Goal: Information Seeking & Learning: Learn about a topic

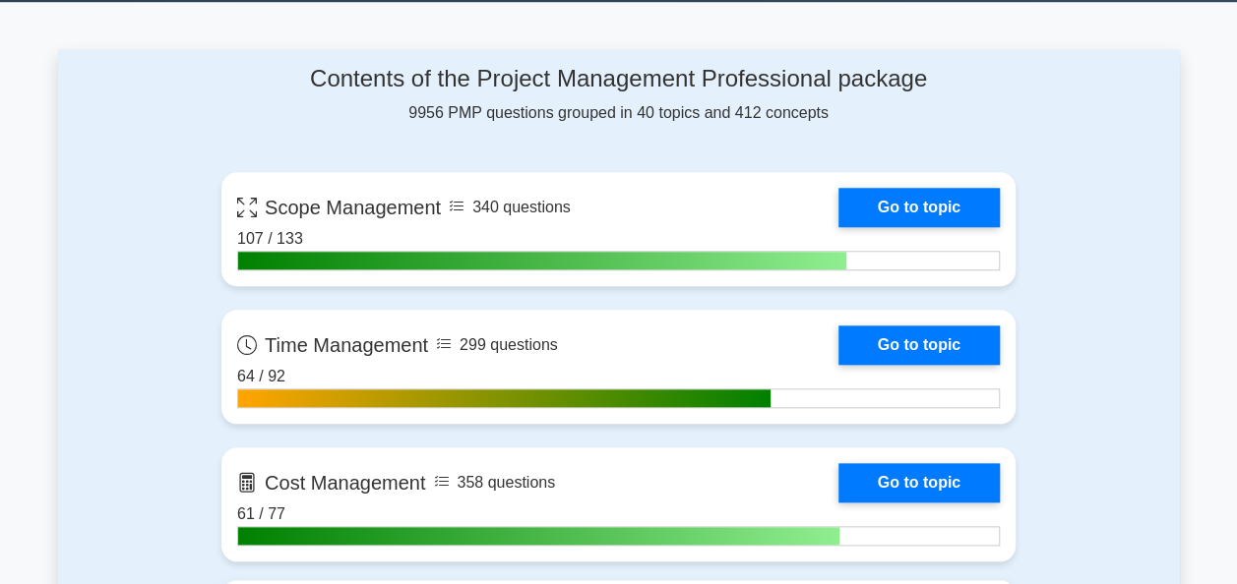
scroll to position [689, 0]
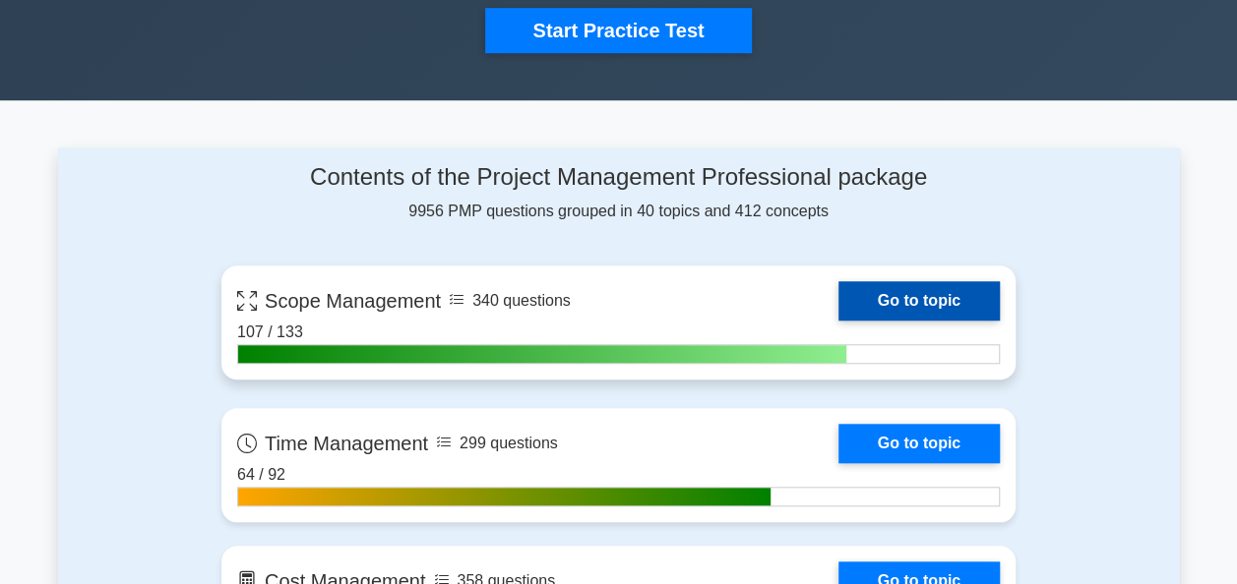
click at [931, 293] on link "Go to topic" at bounding box center [918, 300] width 161 height 39
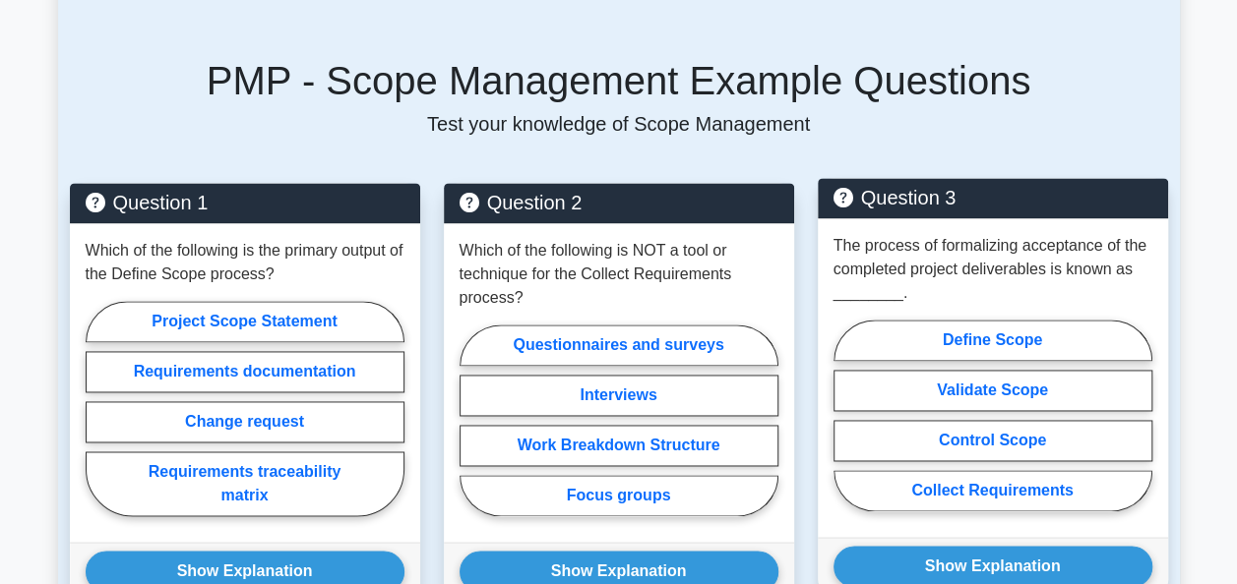
scroll to position [1377, 0]
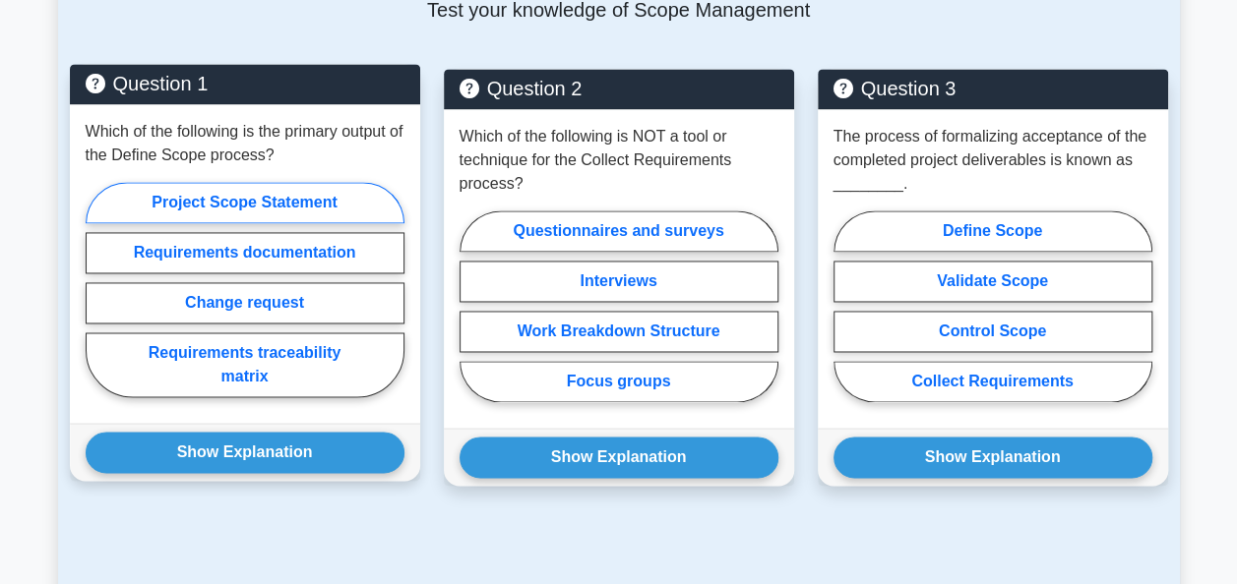
click at [265, 204] on label "Project Scope Statement" at bounding box center [245, 202] width 319 height 41
click at [98, 289] on input "Project Scope Statement" at bounding box center [92, 295] width 13 height 13
radio input "true"
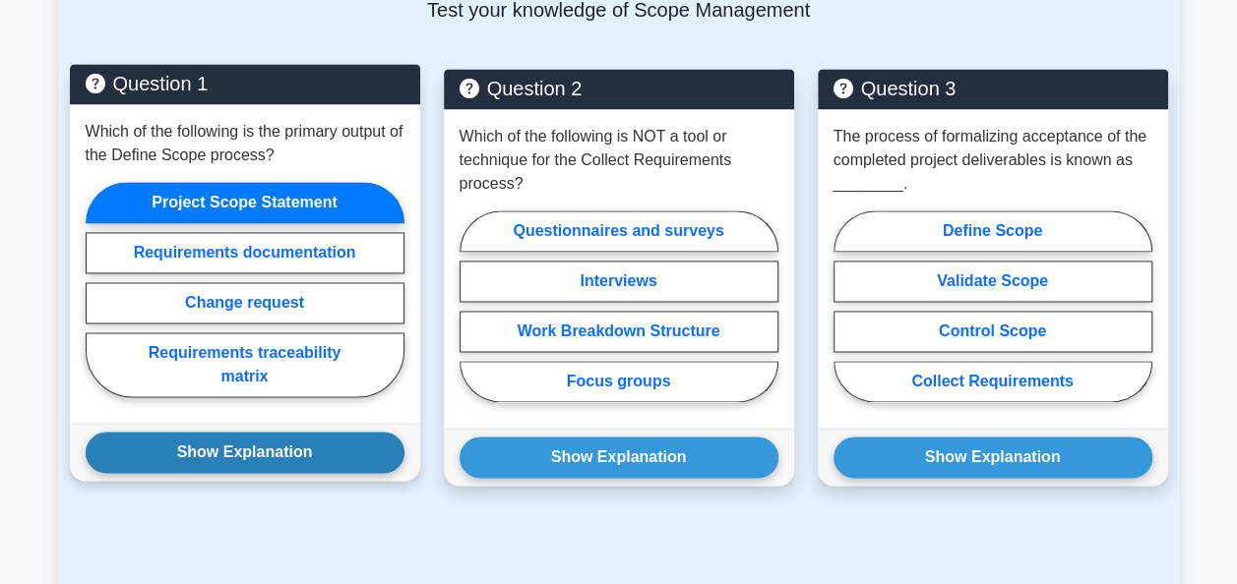
click at [257, 439] on button "Show Explanation" at bounding box center [245, 452] width 319 height 41
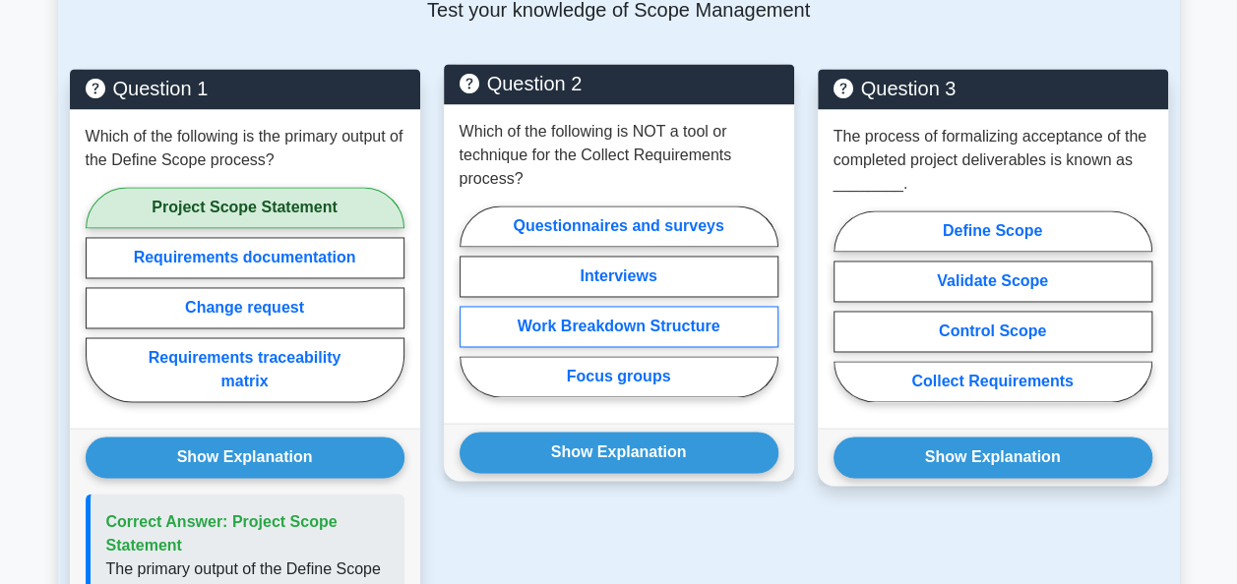
click at [626, 336] on label "Work Breakdown Structure" at bounding box center [618, 326] width 319 height 41
click at [472, 314] on input "Work Breakdown Structure" at bounding box center [465, 307] width 13 height 13
radio input "true"
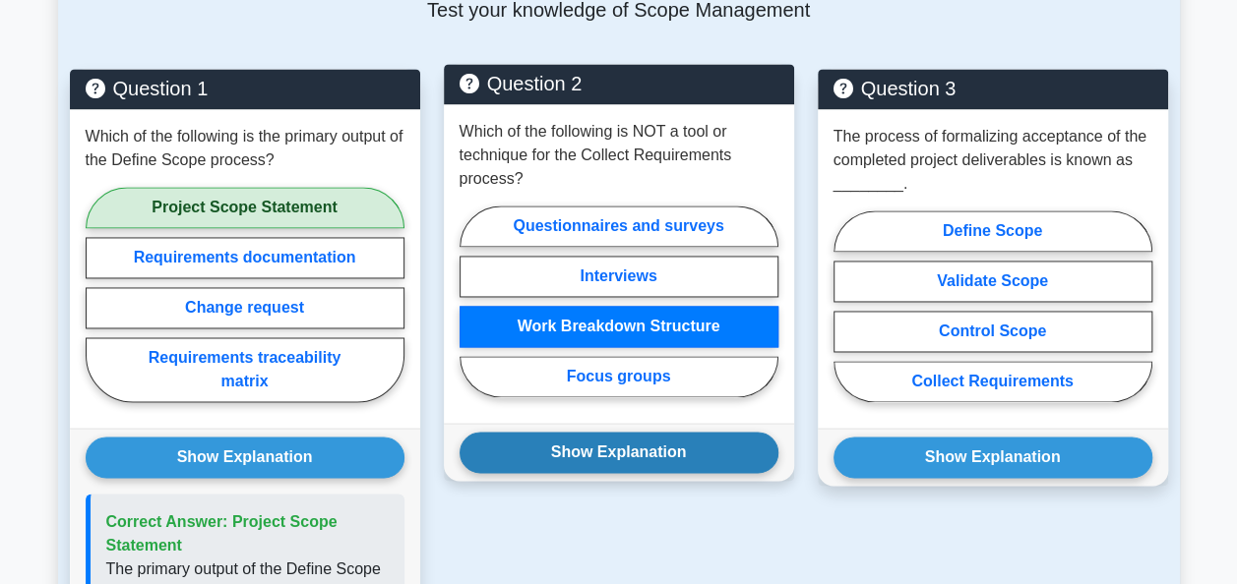
click at [651, 457] on button "Show Explanation" at bounding box center [618, 452] width 319 height 41
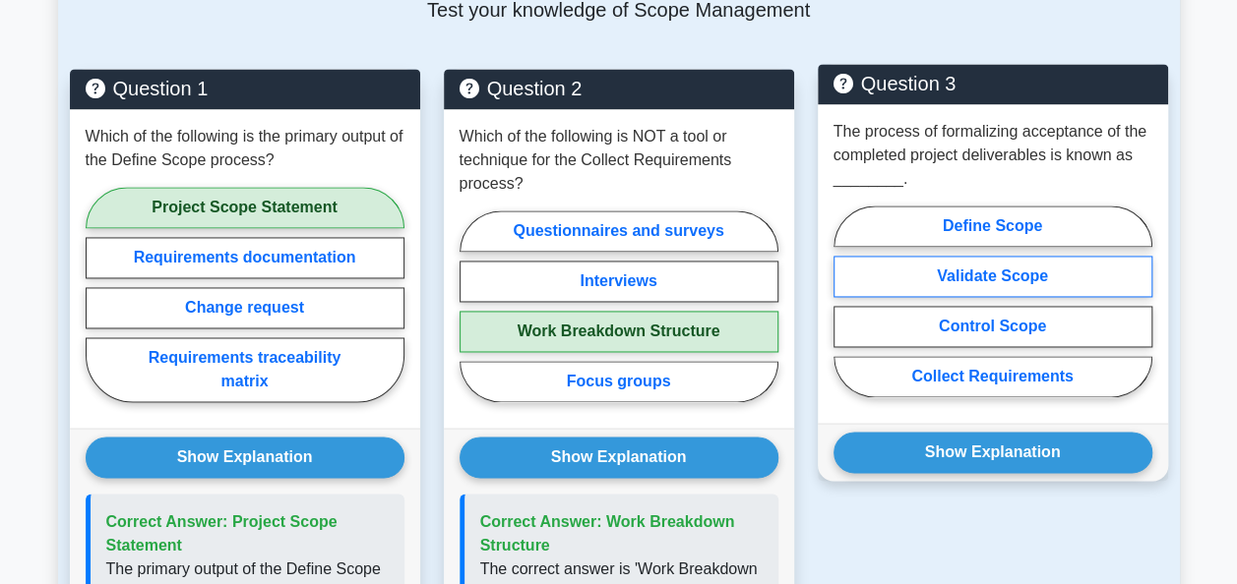
click at [1013, 278] on label "Validate Scope" at bounding box center [992, 276] width 319 height 41
click at [846, 301] on input "Validate Scope" at bounding box center [839, 307] width 13 height 13
radio input "true"
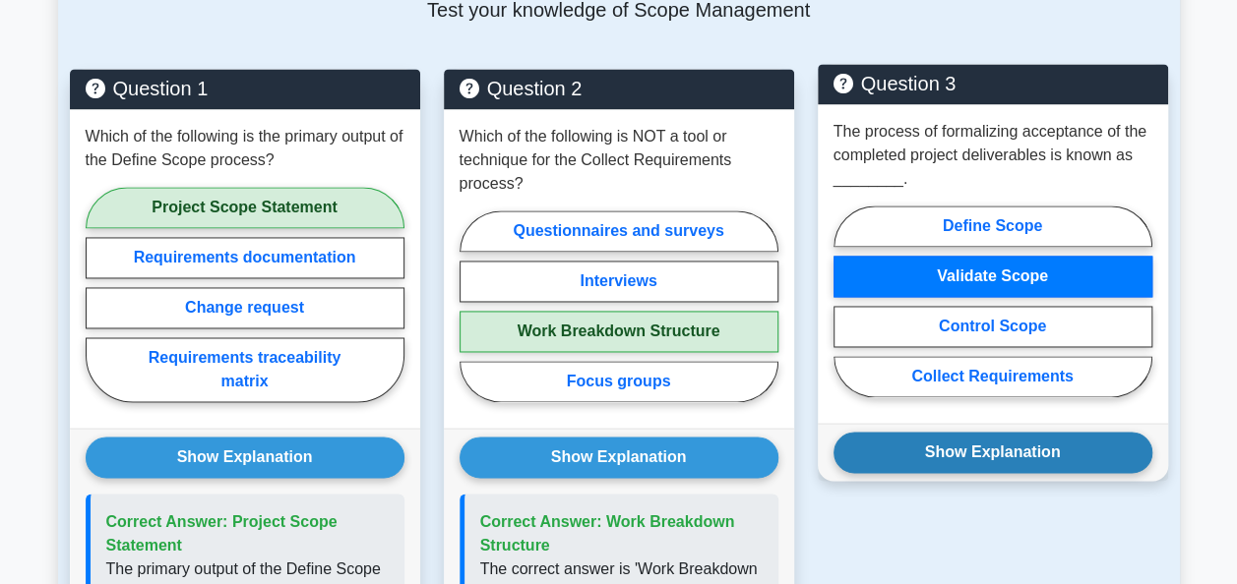
click at [1019, 439] on button "Show Explanation" at bounding box center [992, 452] width 319 height 41
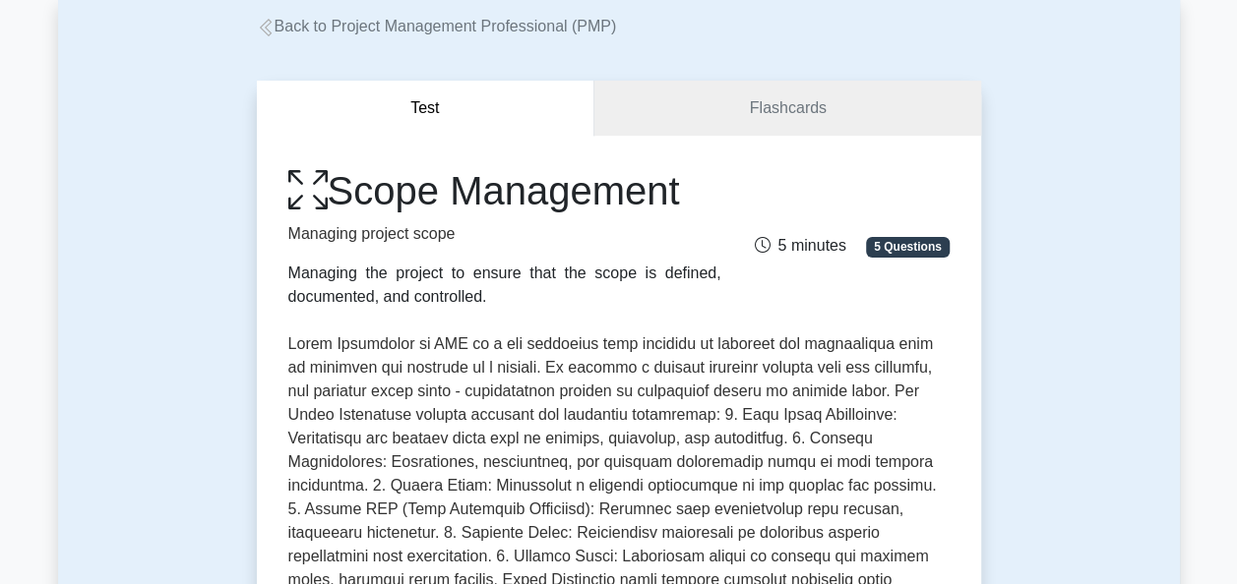
scroll to position [0, 0]
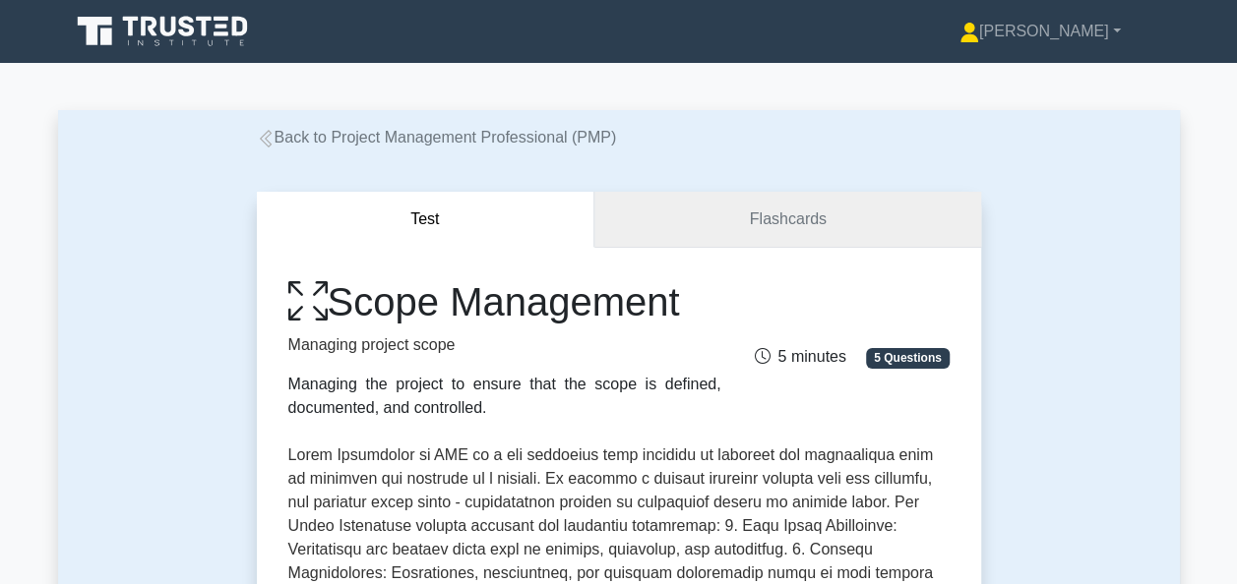
click at [811, 208] on link "Flashcards" at bounding box center [787, 220] width 386 height 56
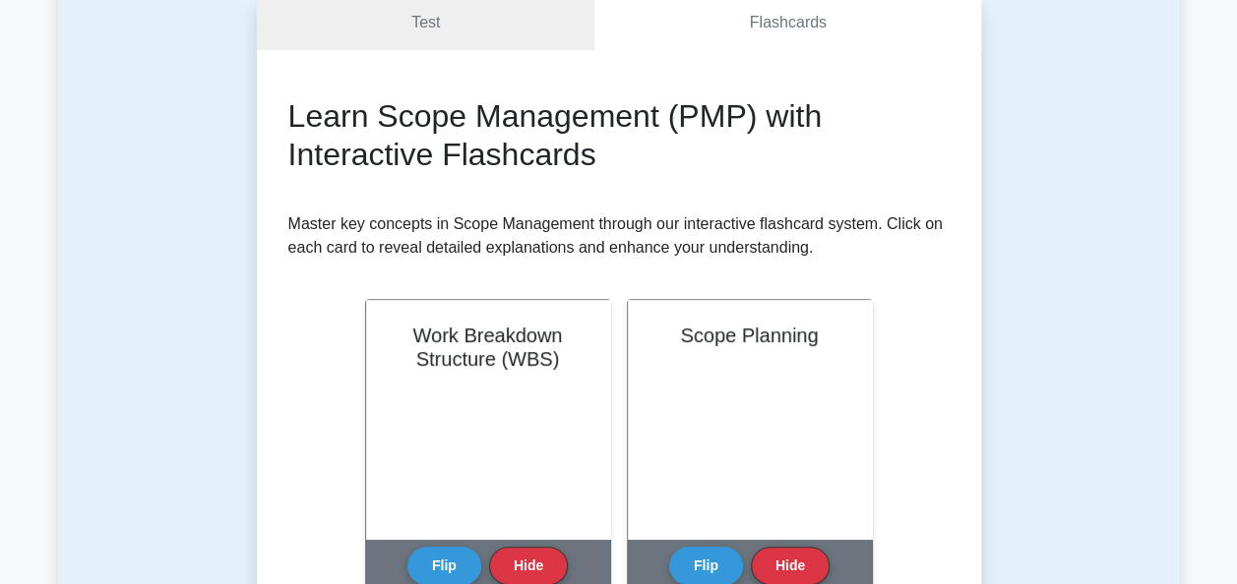
scroll to position [295, 0]
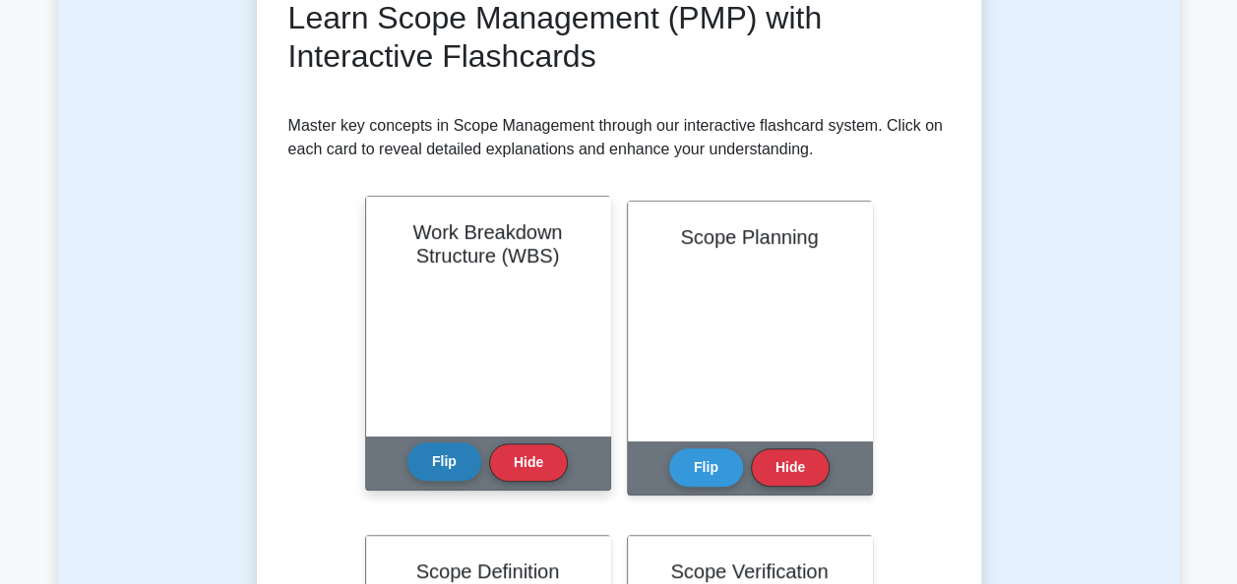
click at [435, 458] on button "Flip" at bounding box center [444, 462] width 74 height 38
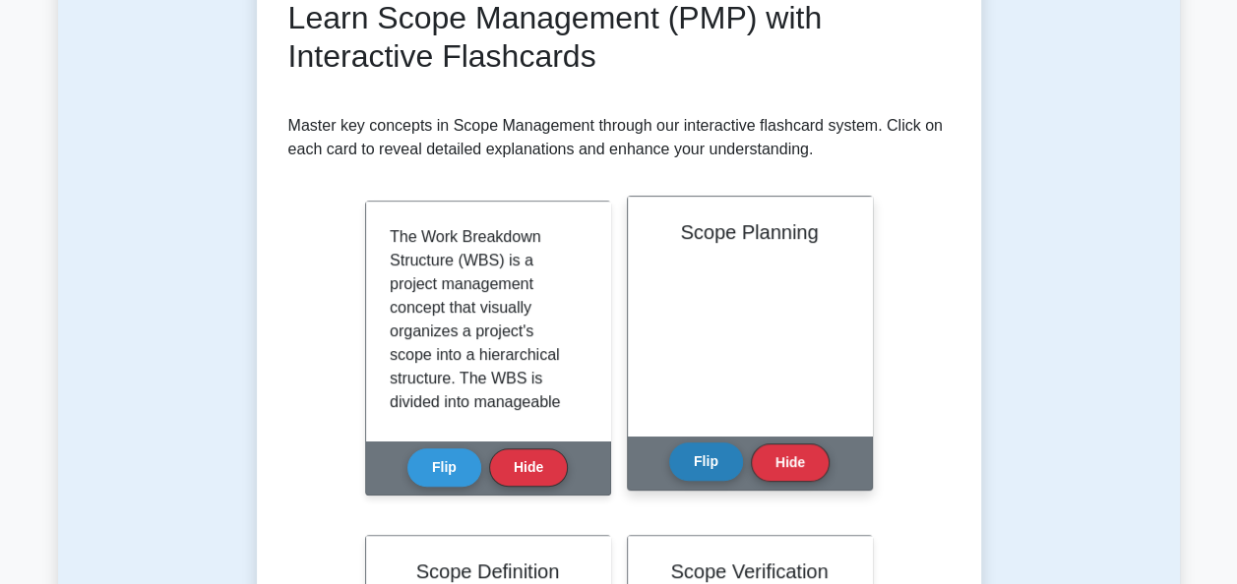
click at [699, 469] on button "Flip" at bounding box center [706, 462] width 74 height 38
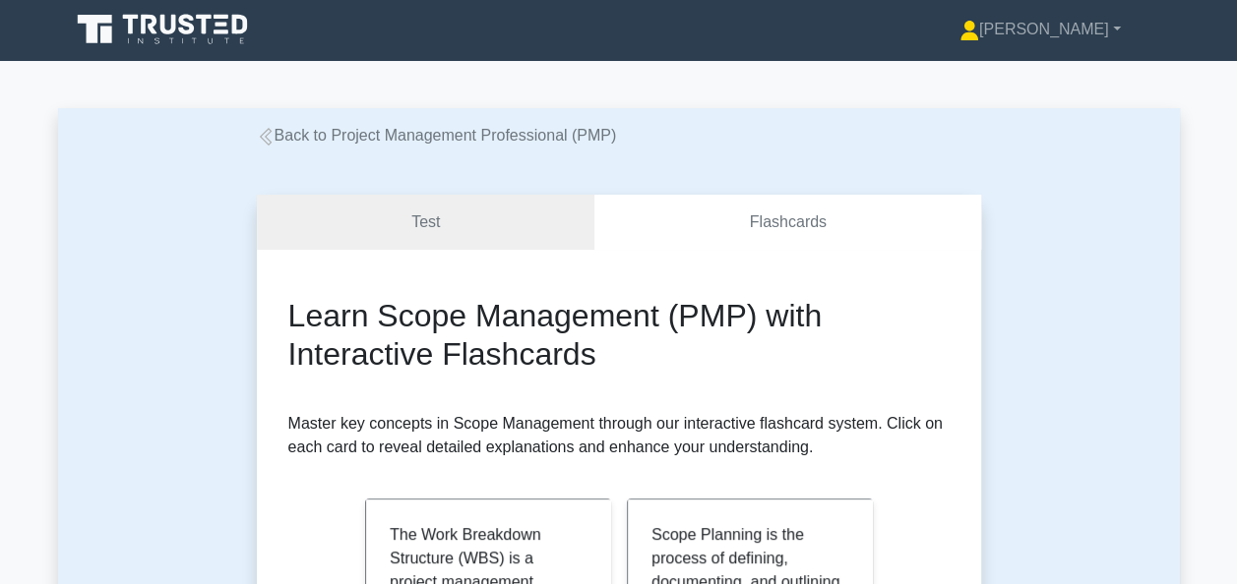
scroll to position [0, 0]
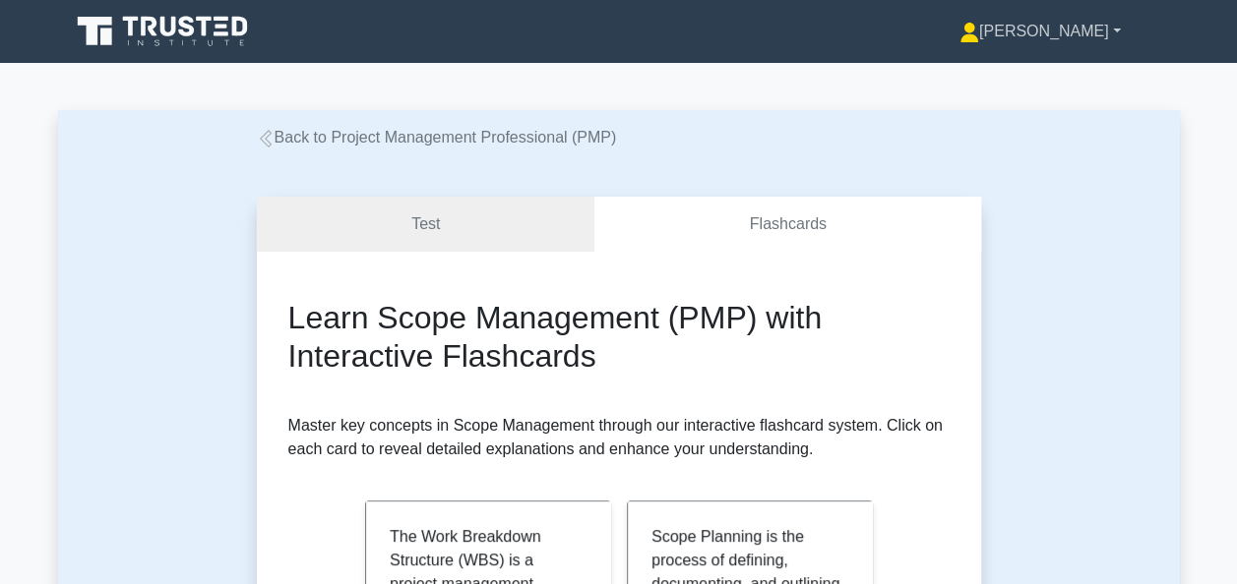
click at [1075, 12] on link "[PERSON_NAME]" at bounding box center [1040, 31] width 256 height 39
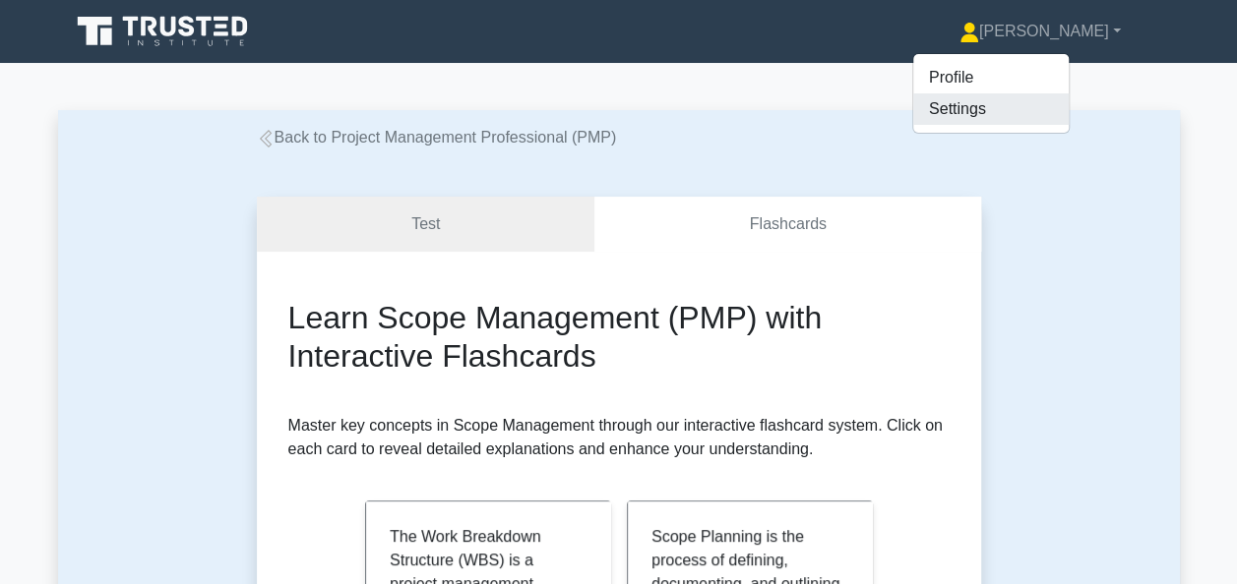
click at [1053, 106] on link "Settings" at bounding box center [990, 108] width 155 height 31
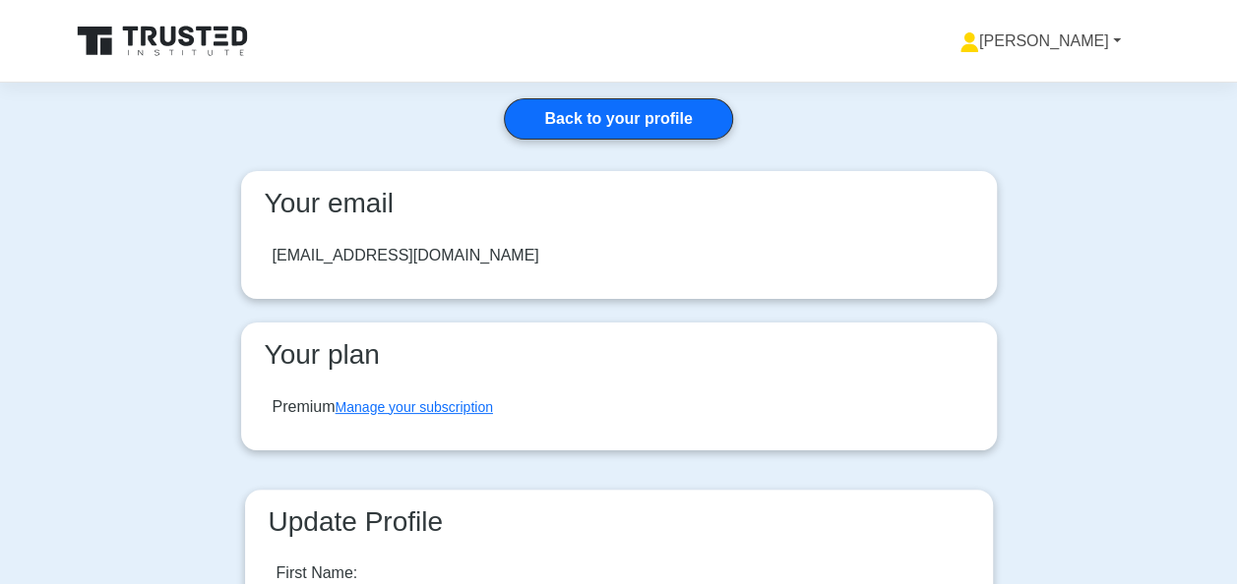
click at [1088, 33] on link "[PERSON_NAME]" at bounding box center [1040, 41] width 256 height 39
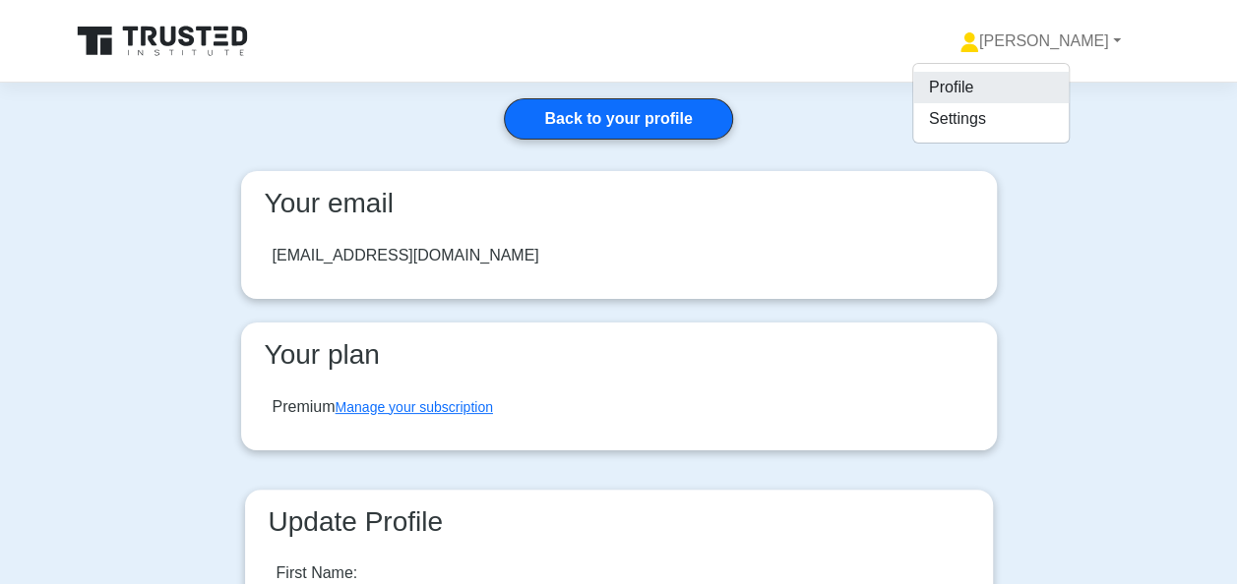
click at [1049, 86] on link "Profile" at bounding box center [990, 87] width 155 height 31
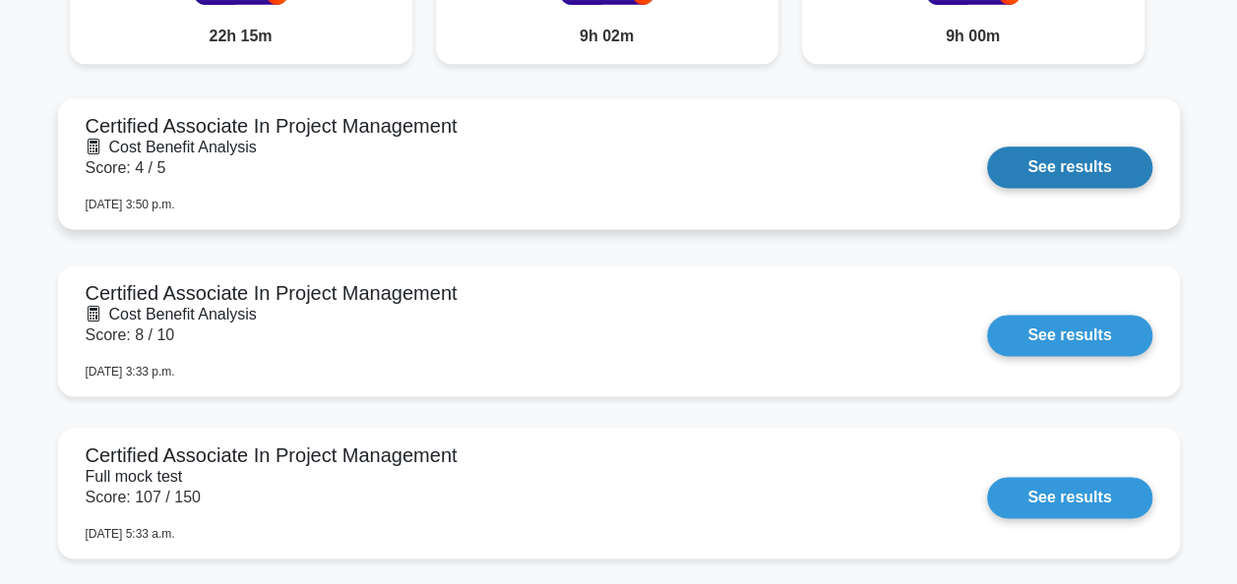
scroll to position [1279, 0]
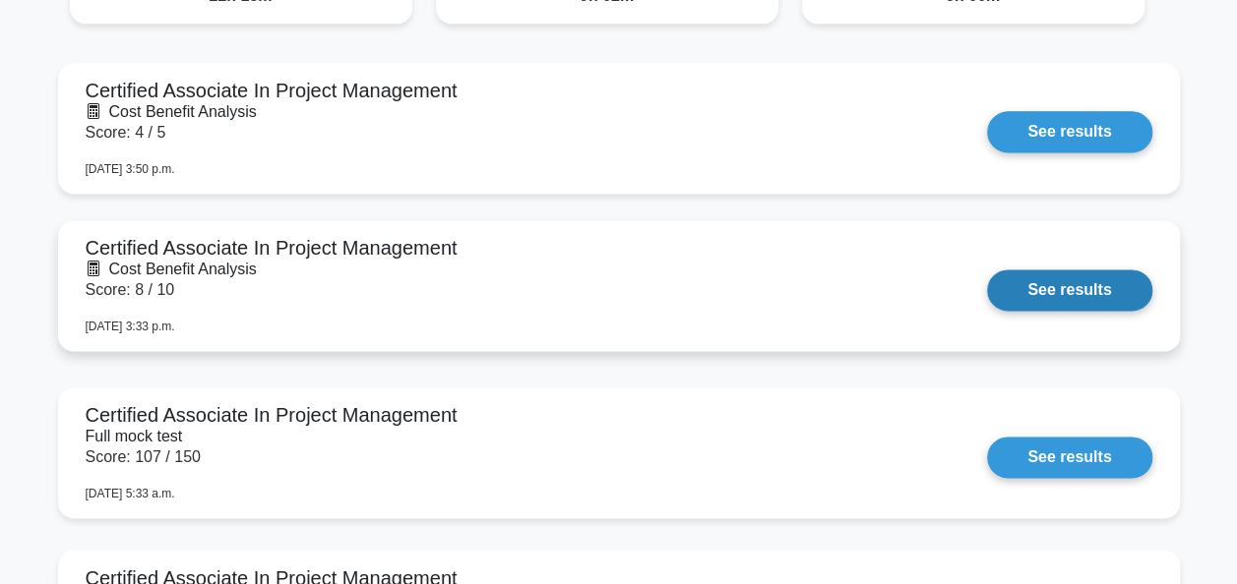
click at [1088, 291] on link "See results" at bounding box center [1069, 290] width 164 height 41
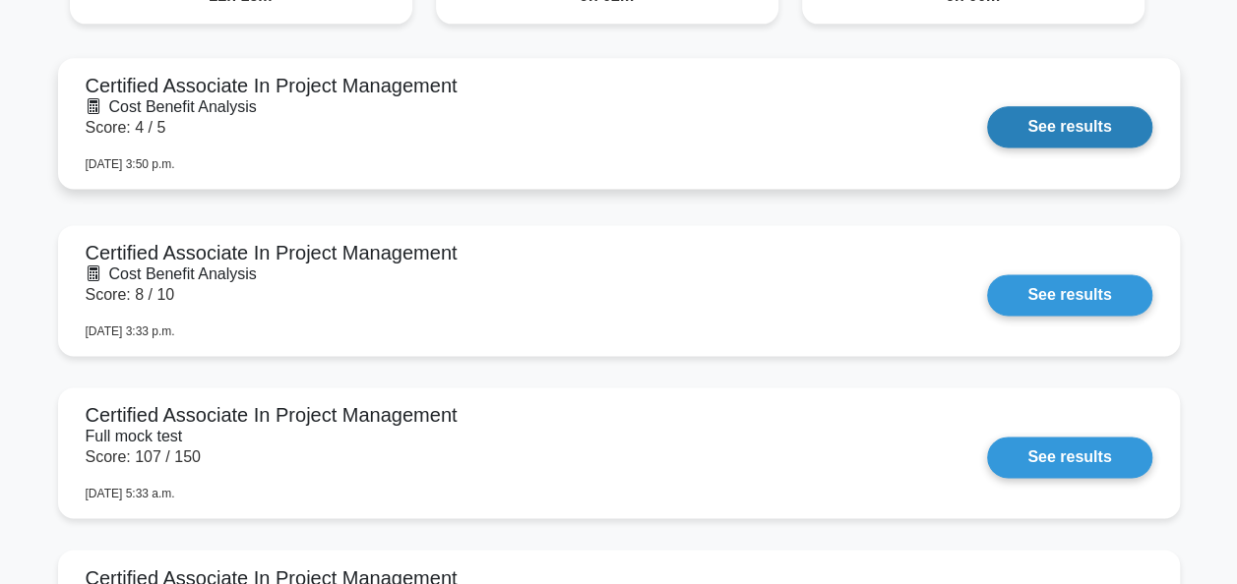
click at [1057, 123] on link "See results" at bounding box center [1069, 126] width 164 height 41
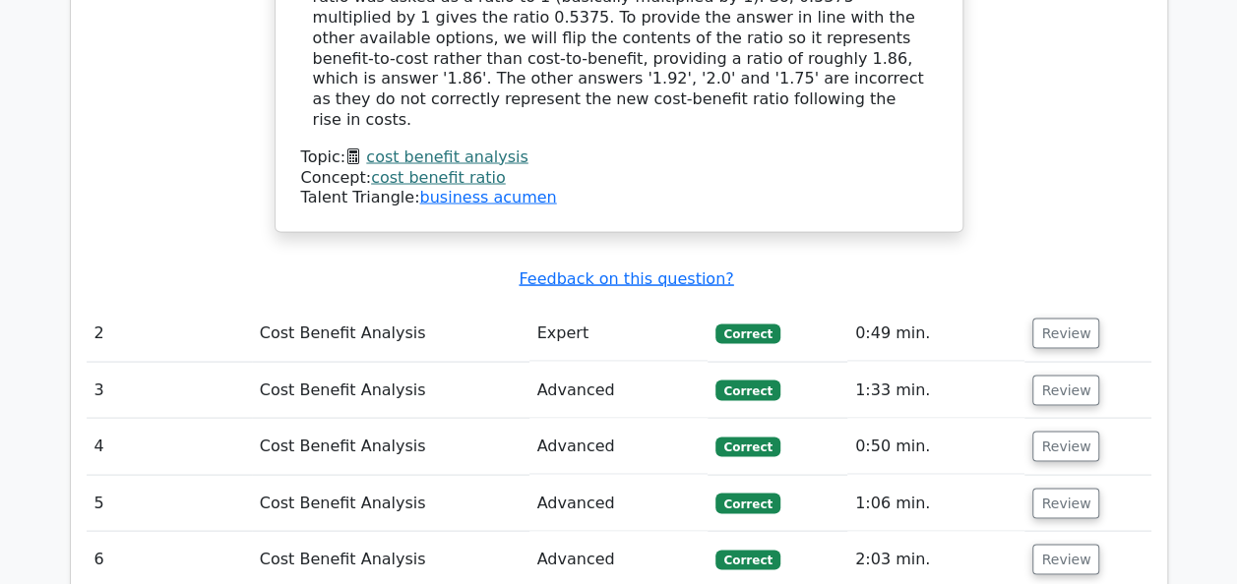
scroll to position [1673, 0]
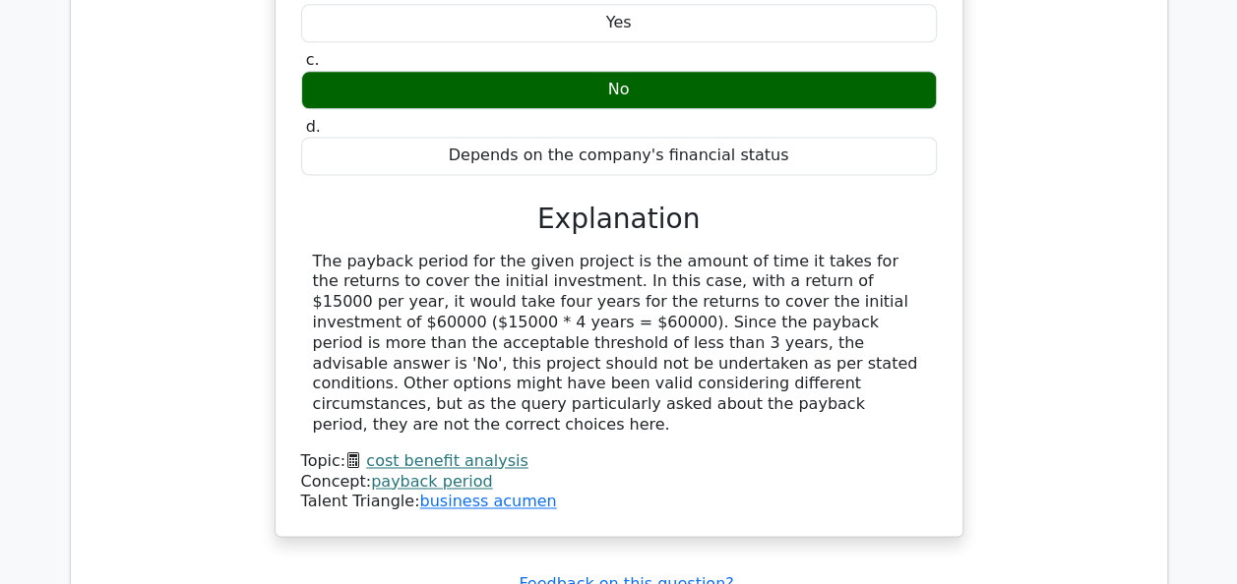
scroll to position [1476, 0]
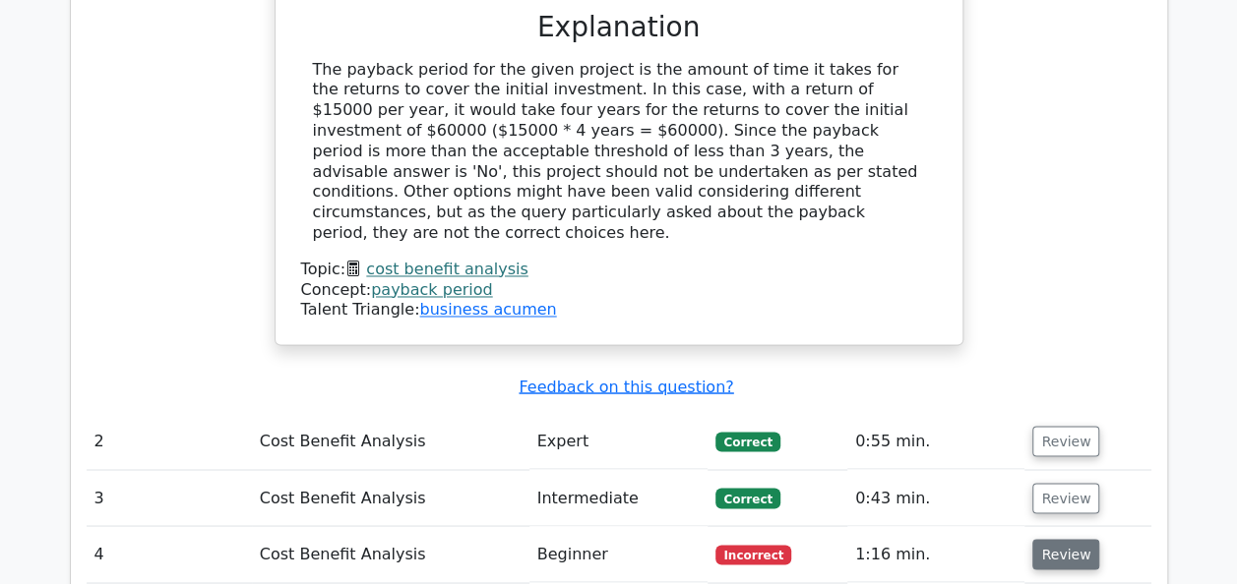
click at [1061, 539] on button "Review" at bounding box center [1065, 554] width 67 height 30
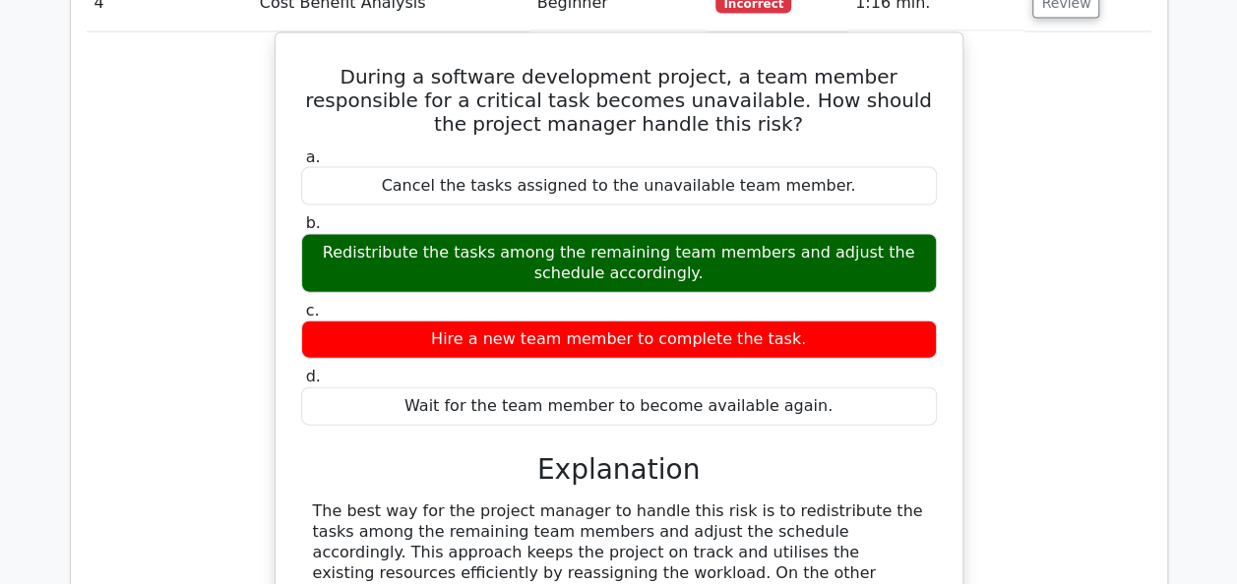
scroll to position [2066, 0]
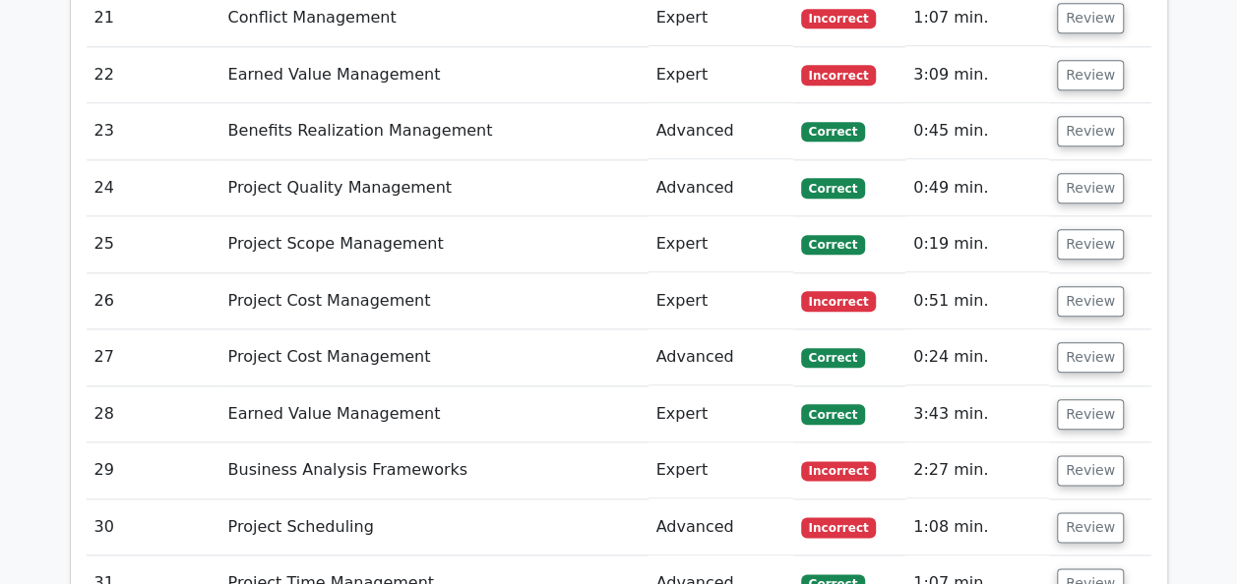
scroll to position [4604, 0]
